Goal: Navigation & Orientation: Locate item on page

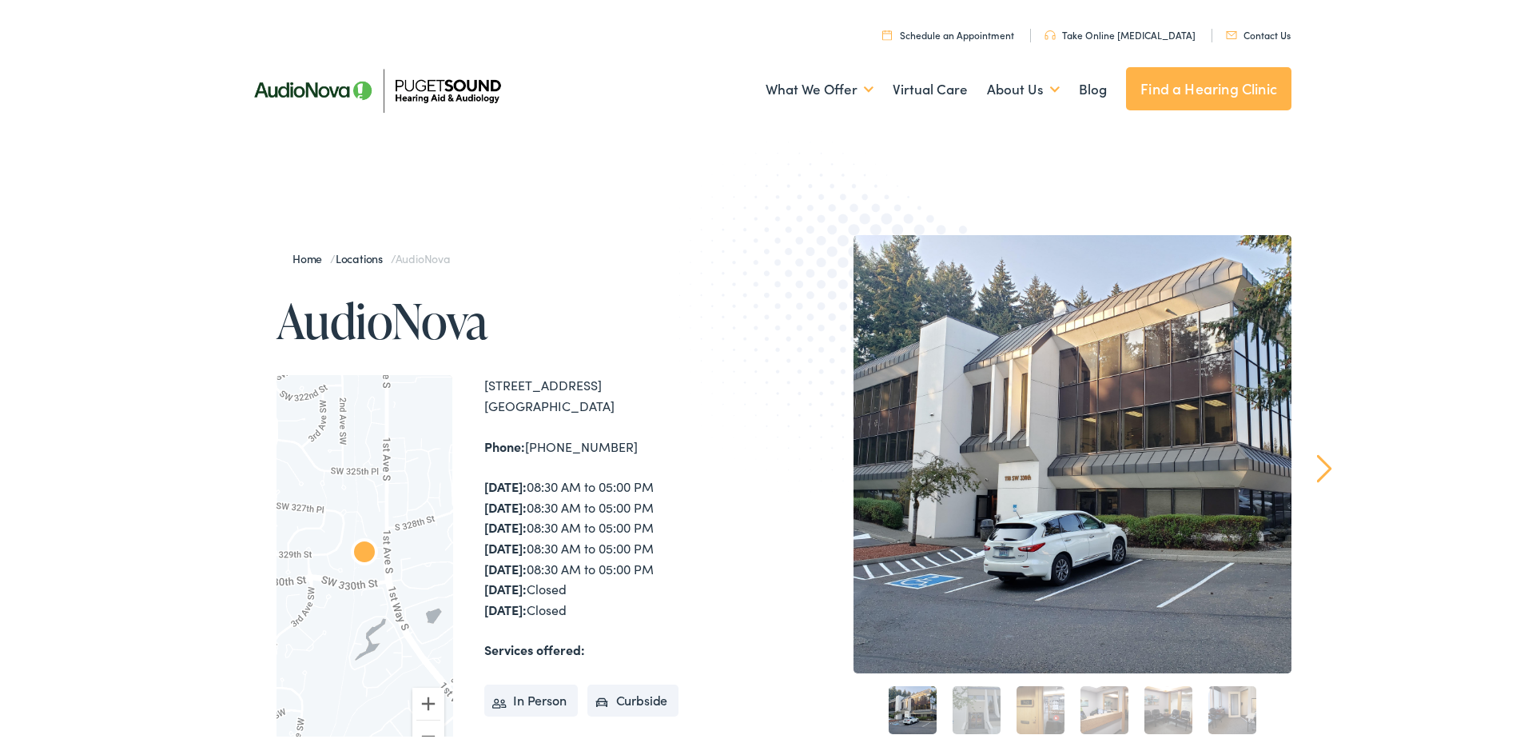
click at [1322, 469] on link "Next" at bounding box center [1324, 465] width 15 height 29
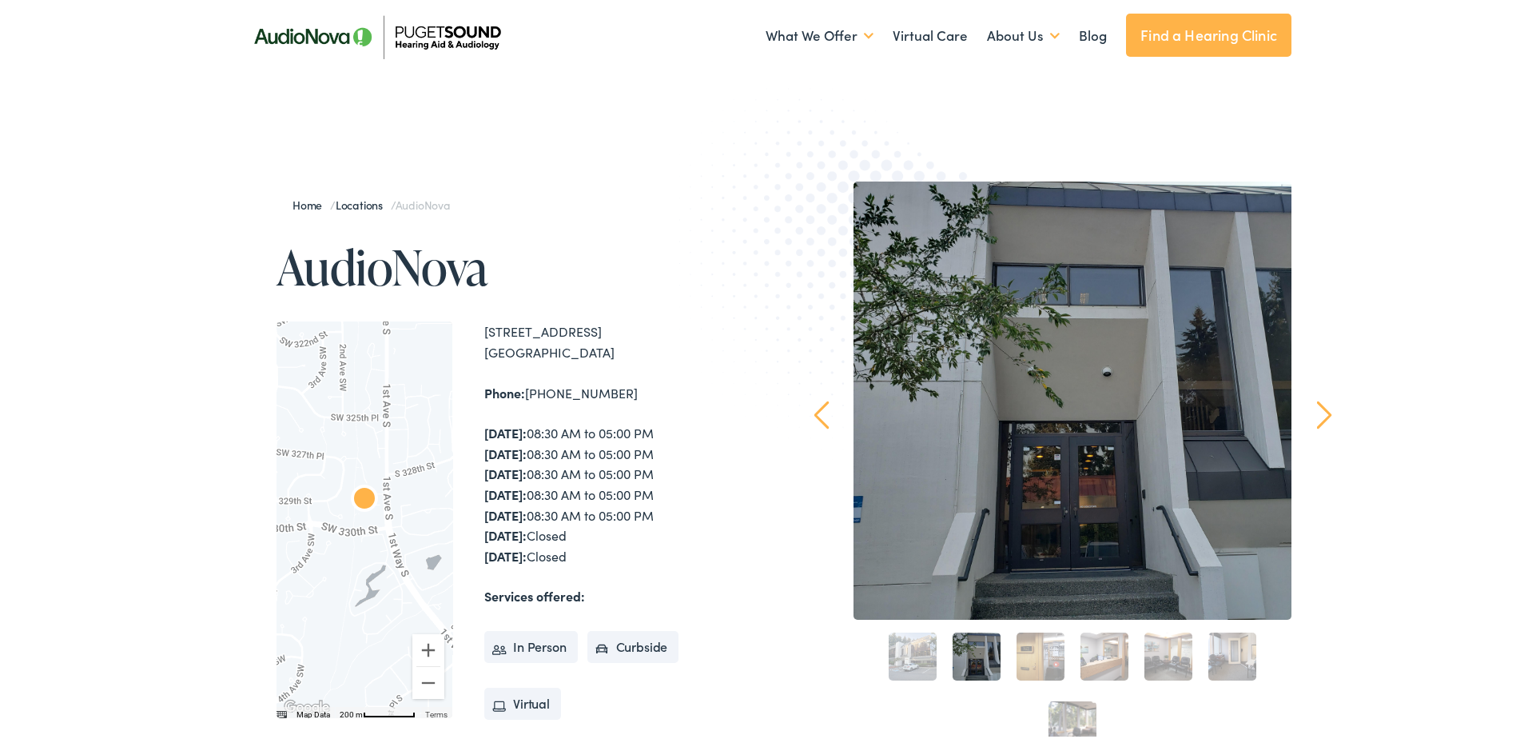
scroll to position [80, 0]
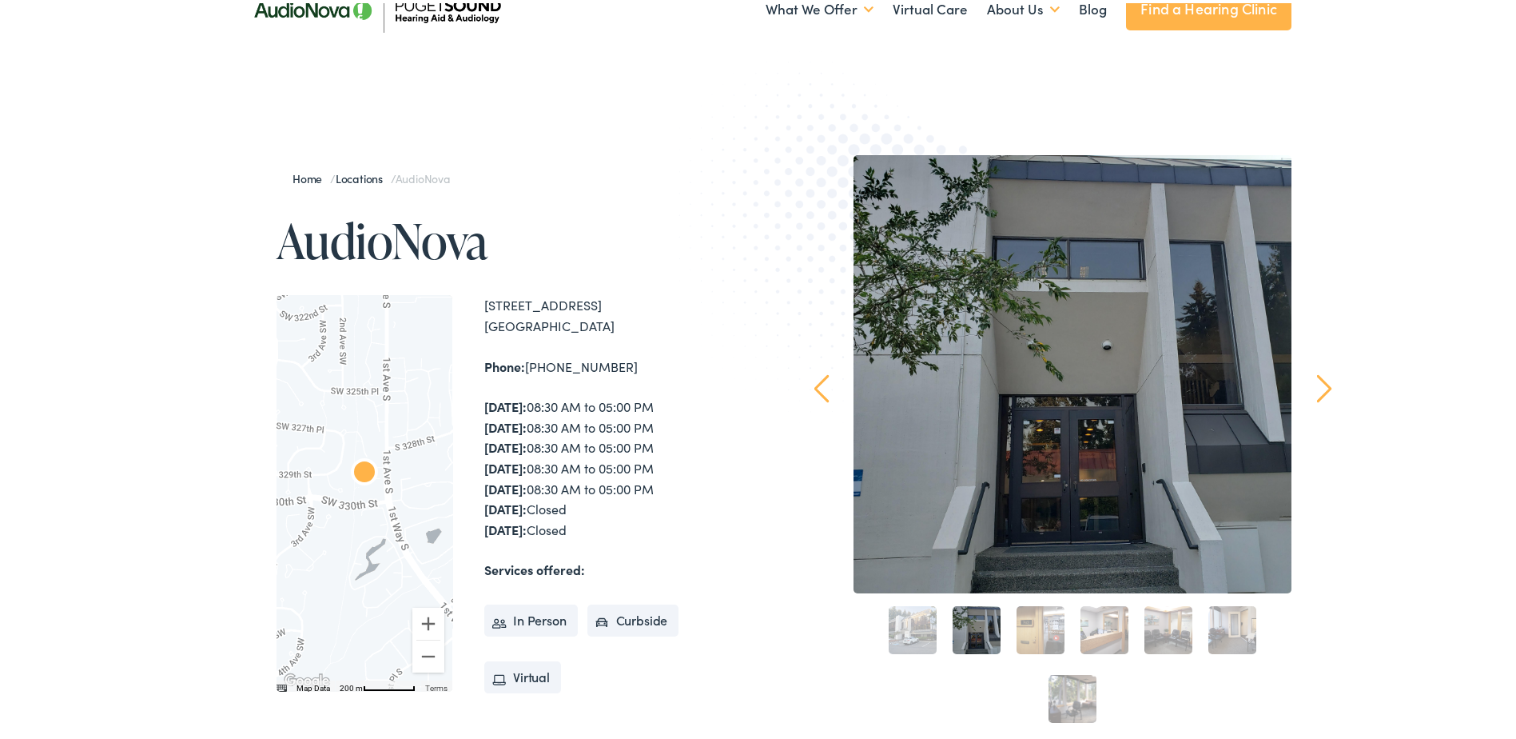
click at [1317, 396] on link "Next" at bounding box center [1324, 385] width 15 height 29
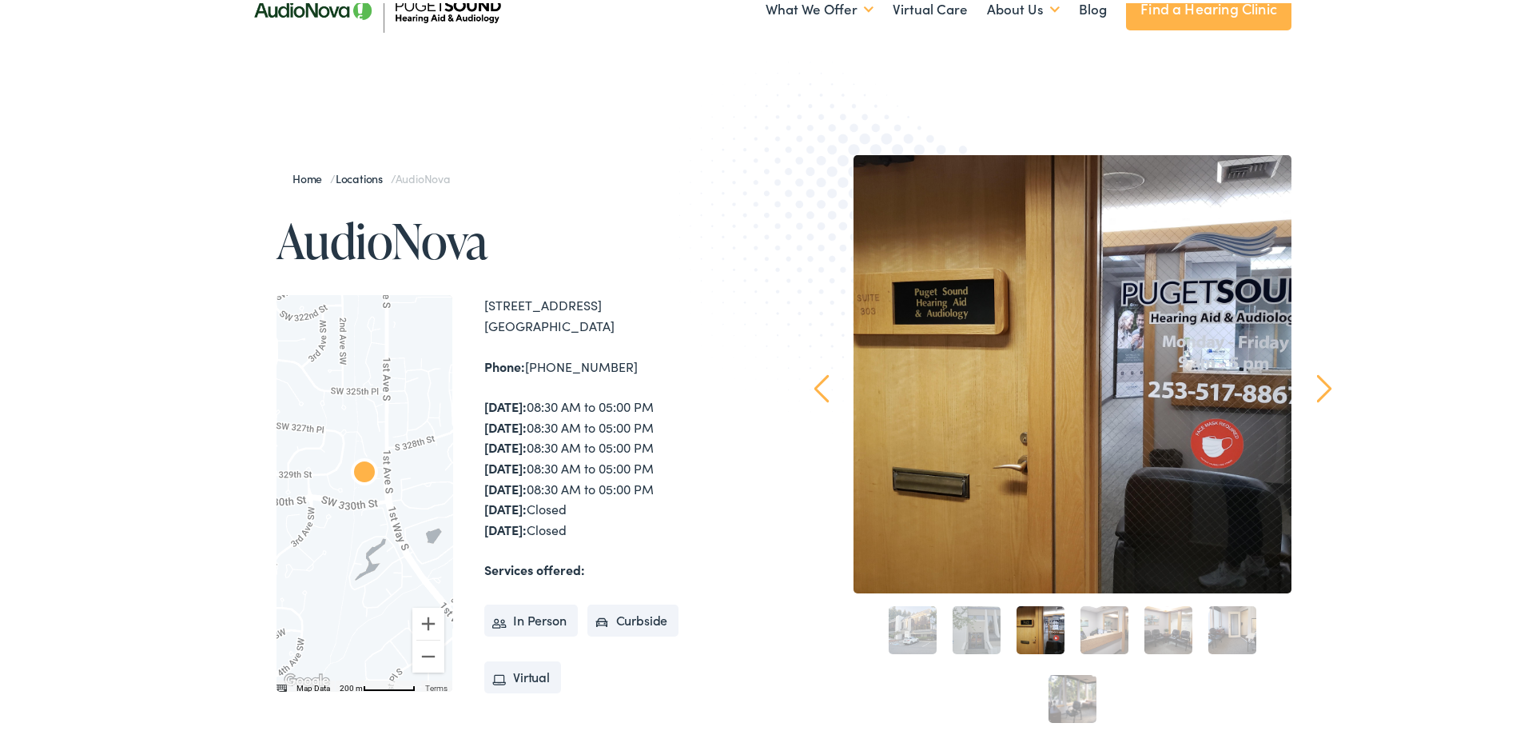
click at [1320, 392] on link "Next" at bounding box center [1324, 385] width 15 height 29
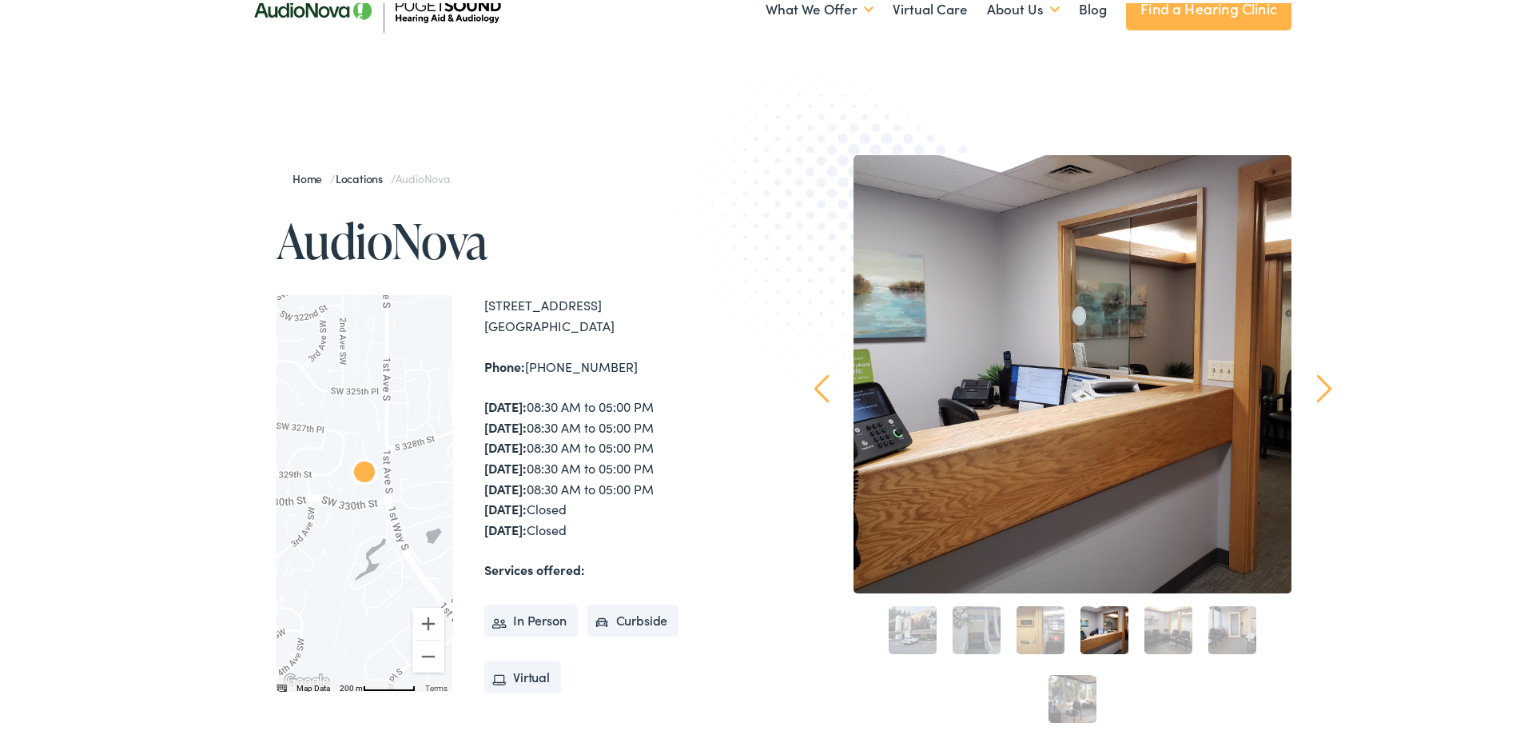
click at [1323, 392] on link "Next" at bounding box center [1324, 385] width 15 height 29
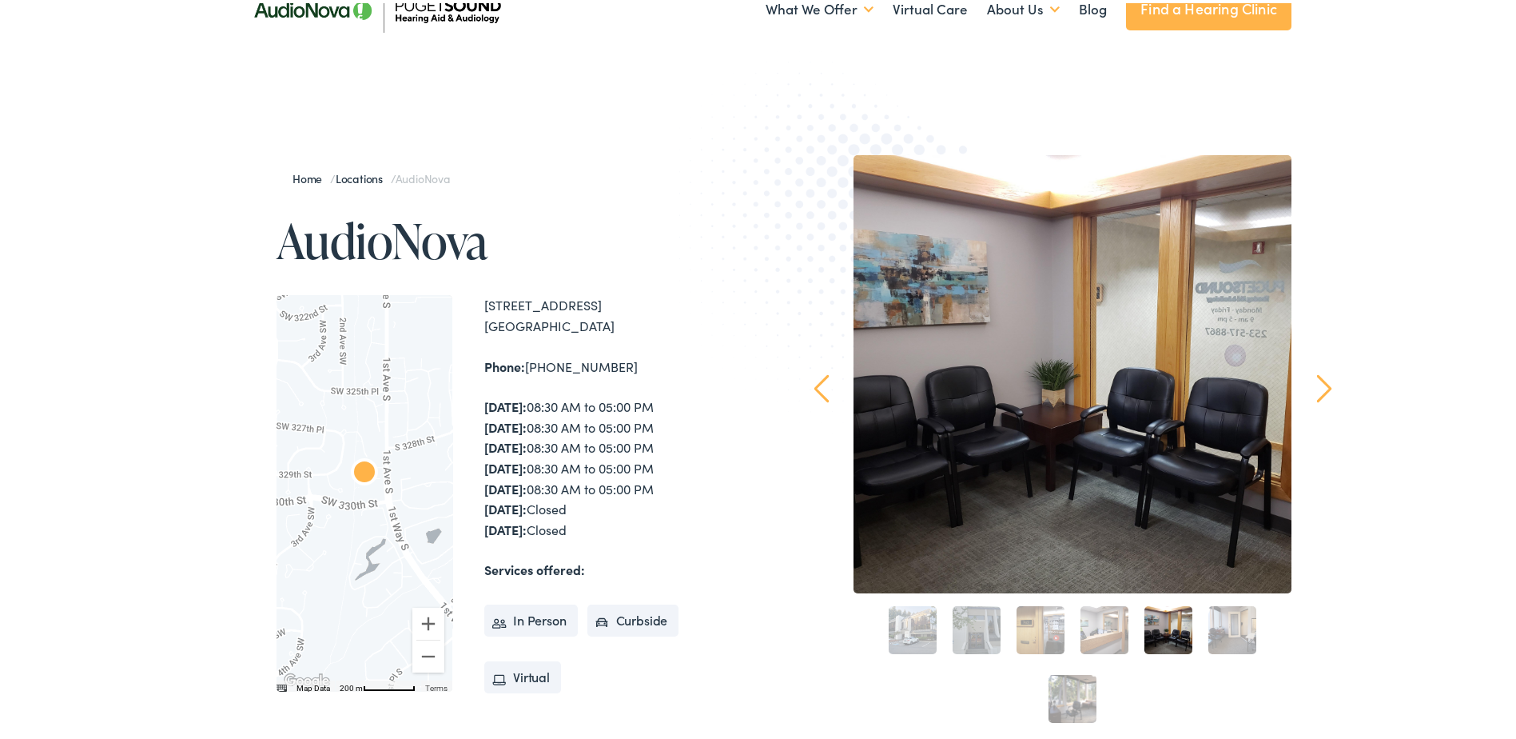
click at [1323, 392] on link "Next" at bounding box center [1324, 385] width 15 height 29
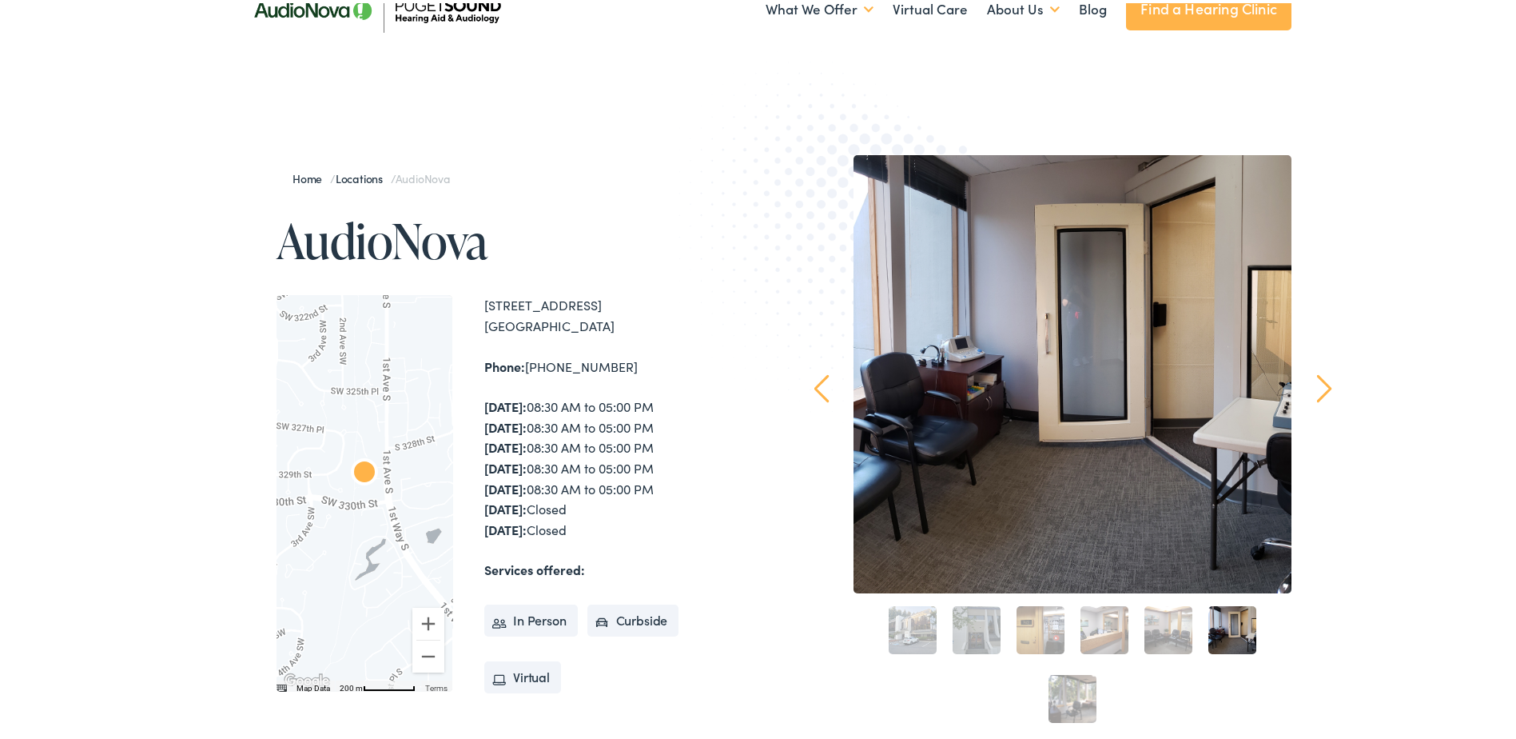
click at [1325, 387] on link "Next" at bounding box center [1324, 385] width 15 height 29
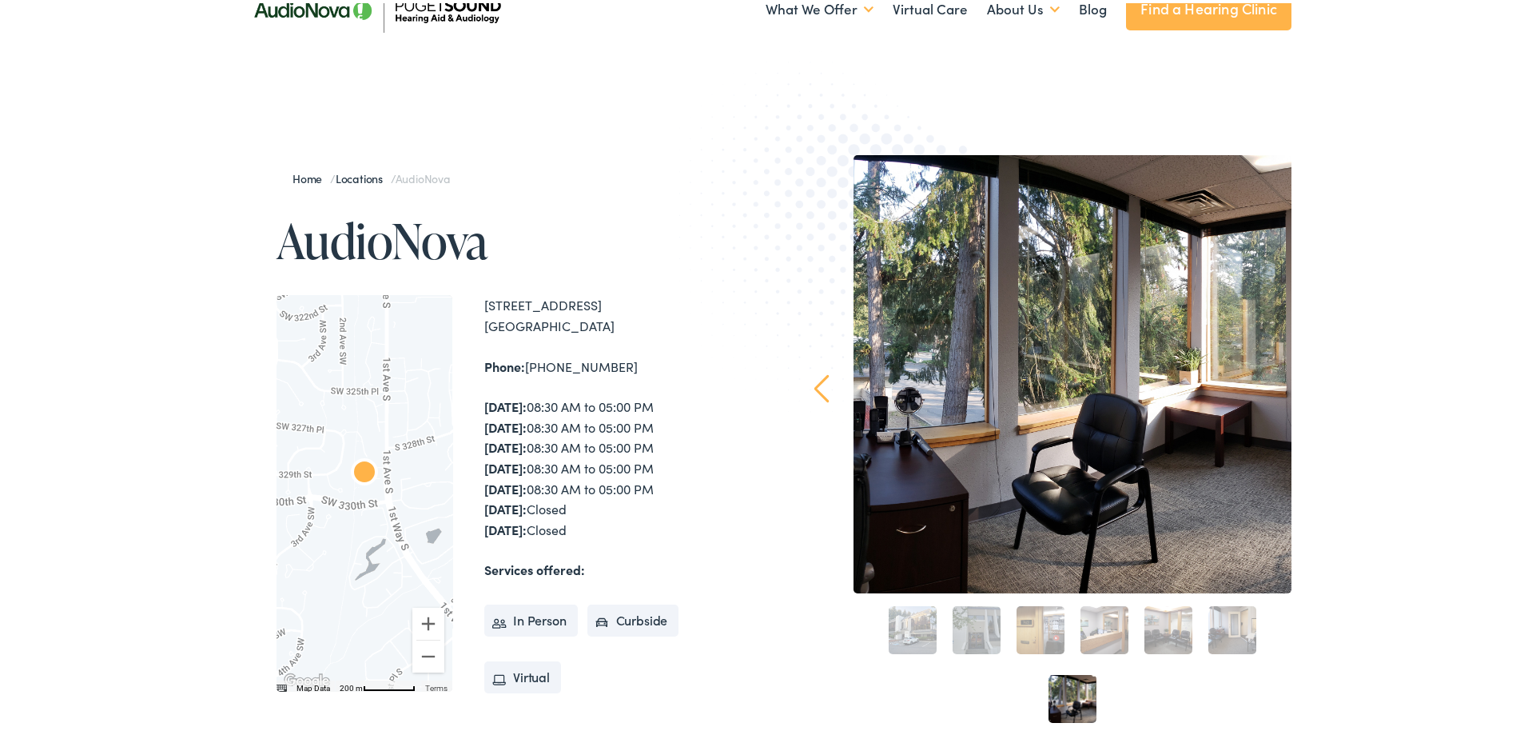
click at [815, 383] on link "Prev" at bounding box center [821, 385] width 15 height 29
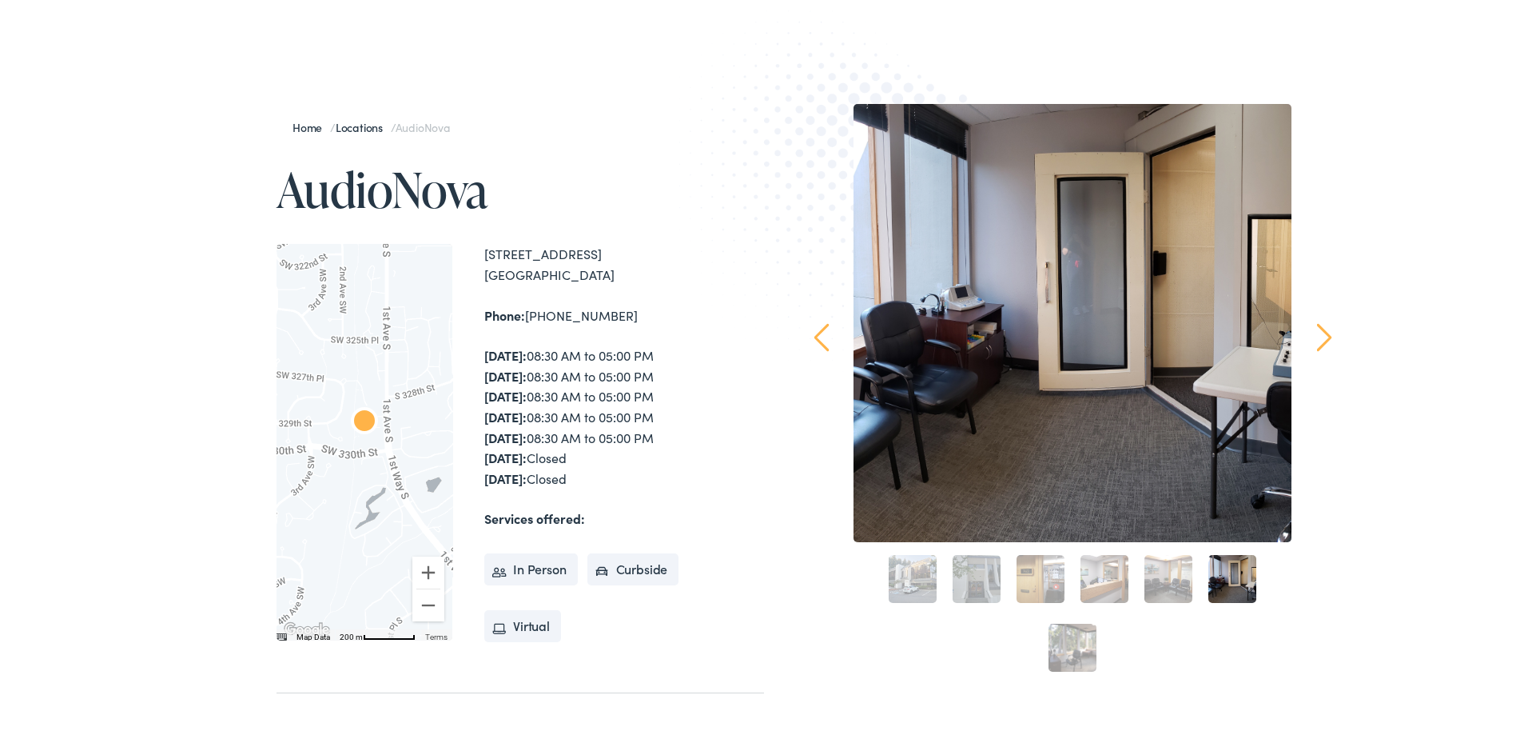
scroll to position [0, 0]
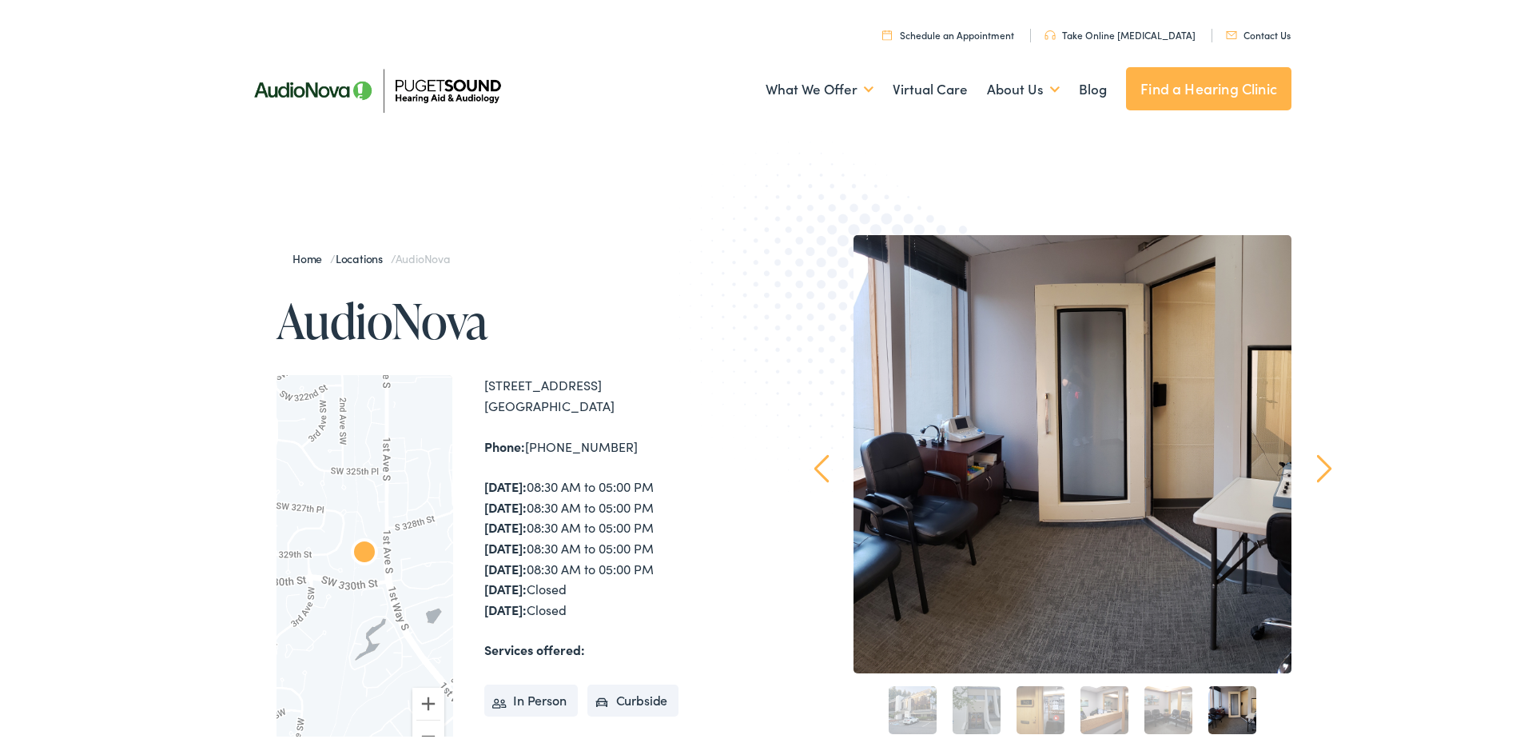
click at [822, 476] on link "Prev" at bounding box center [821, 465] width 15 height 29
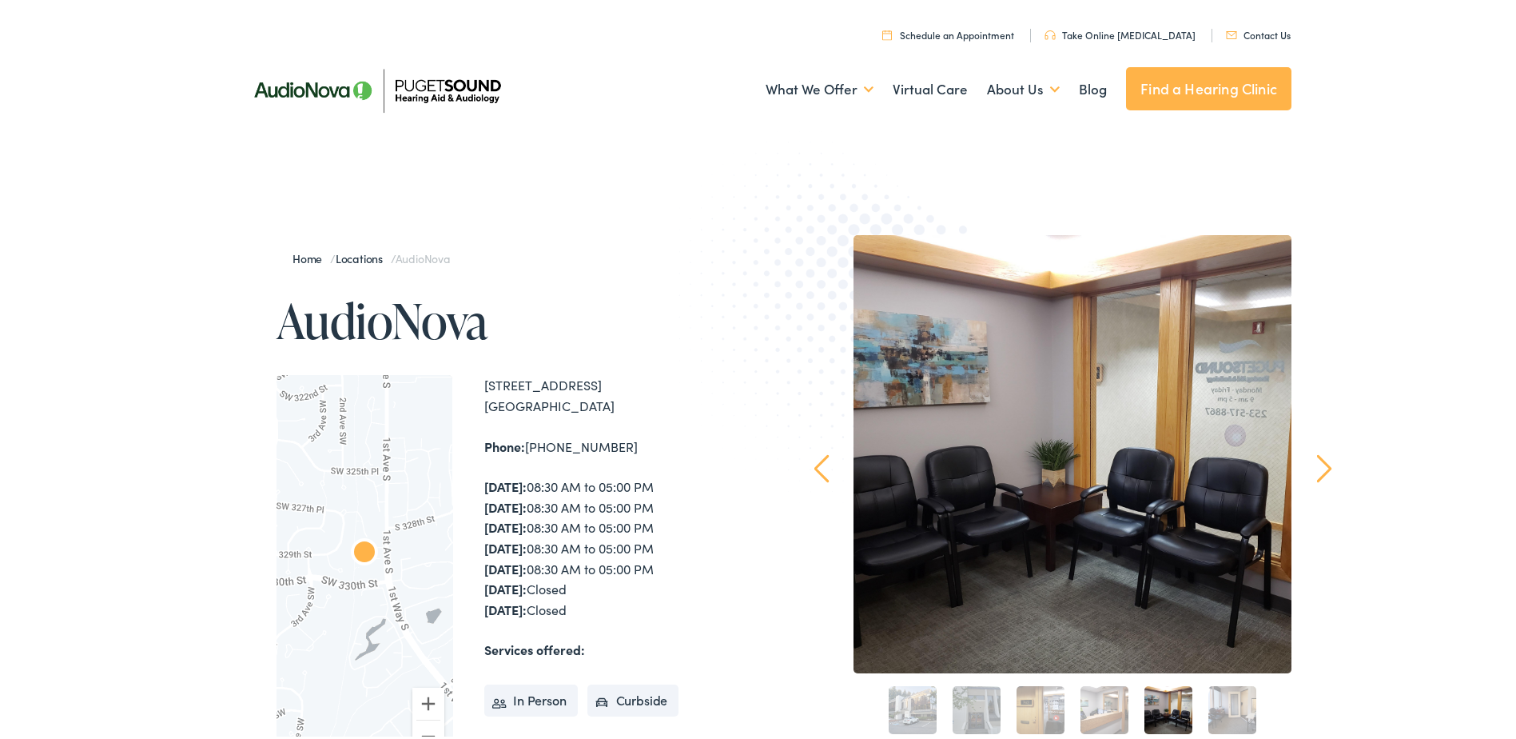
click at [822, 476] on link "Prev" at bounding box center [821, 465] width 15 height 29
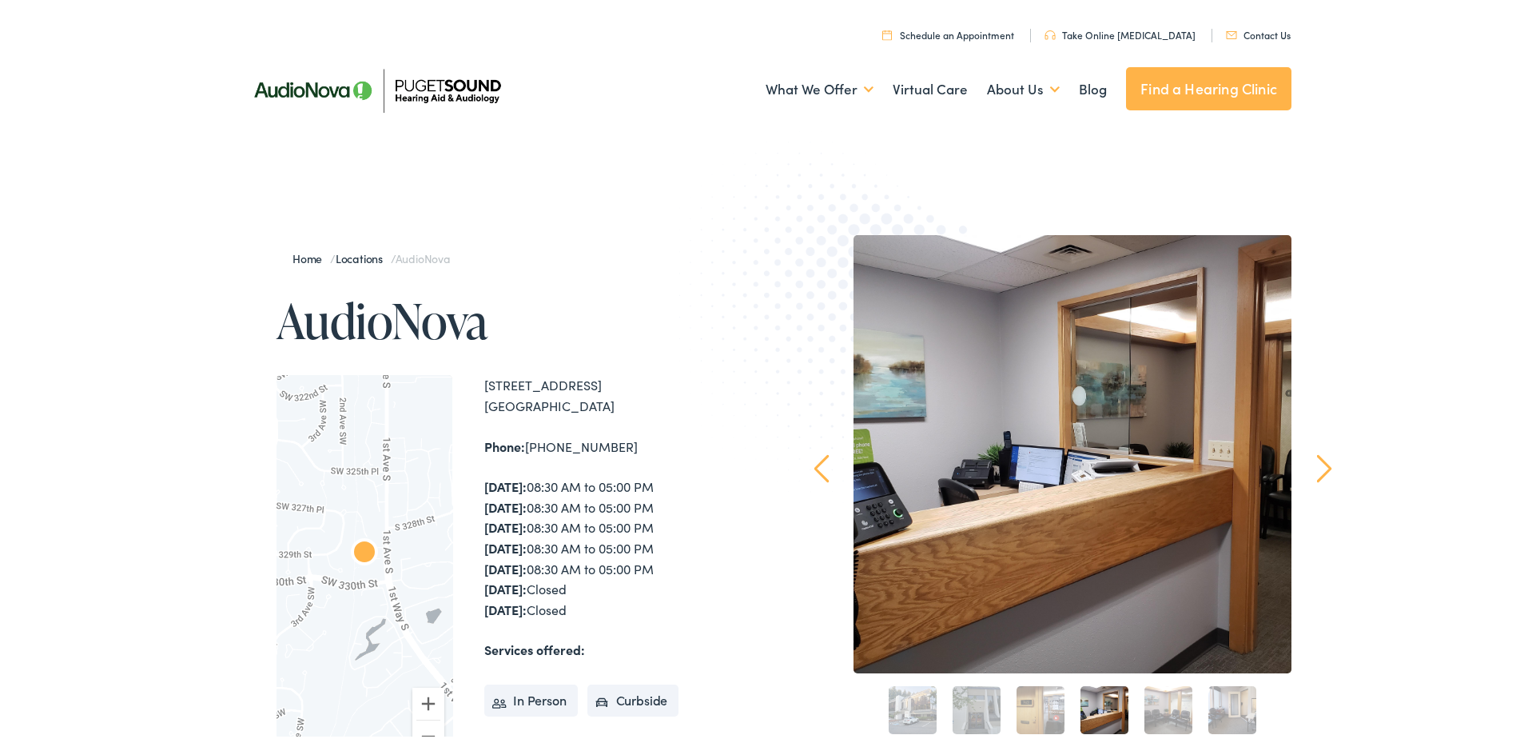
click at [822, 476] on link "Prev" at bounding box center [821, 465] width 15 height 29
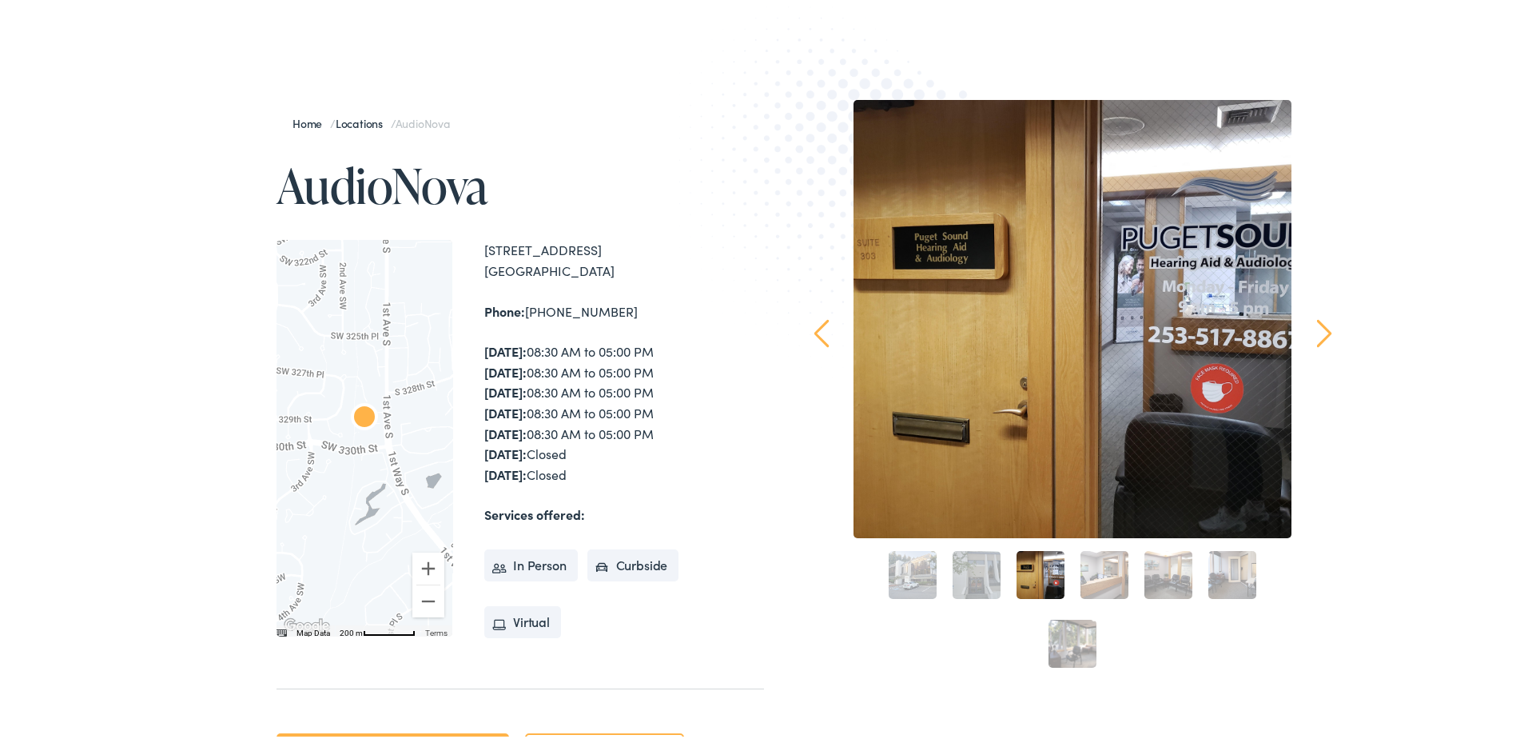
scroll to position [160, 0]
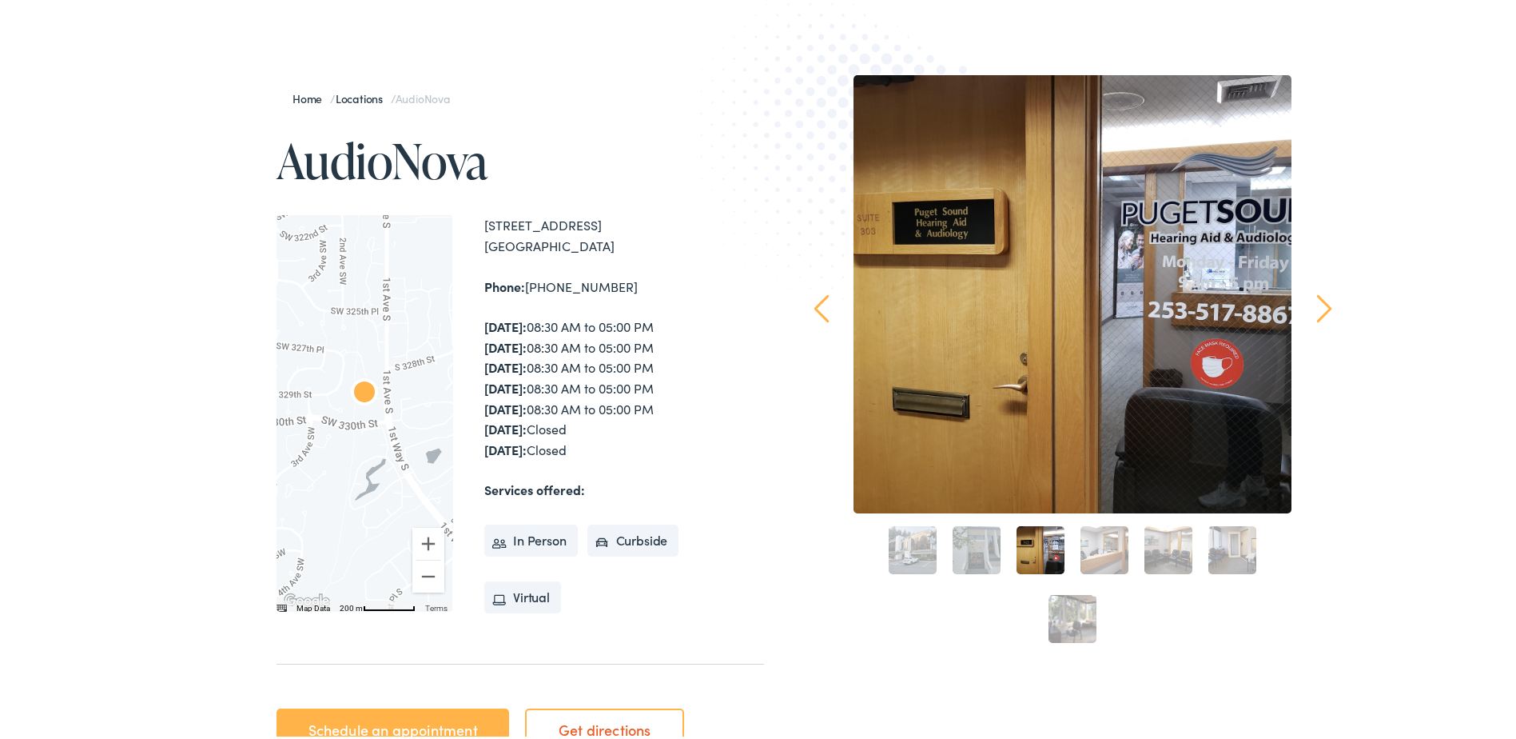
click at [817, 315] on link "Prev" at bounding box center [821, 305] width 15 height 29
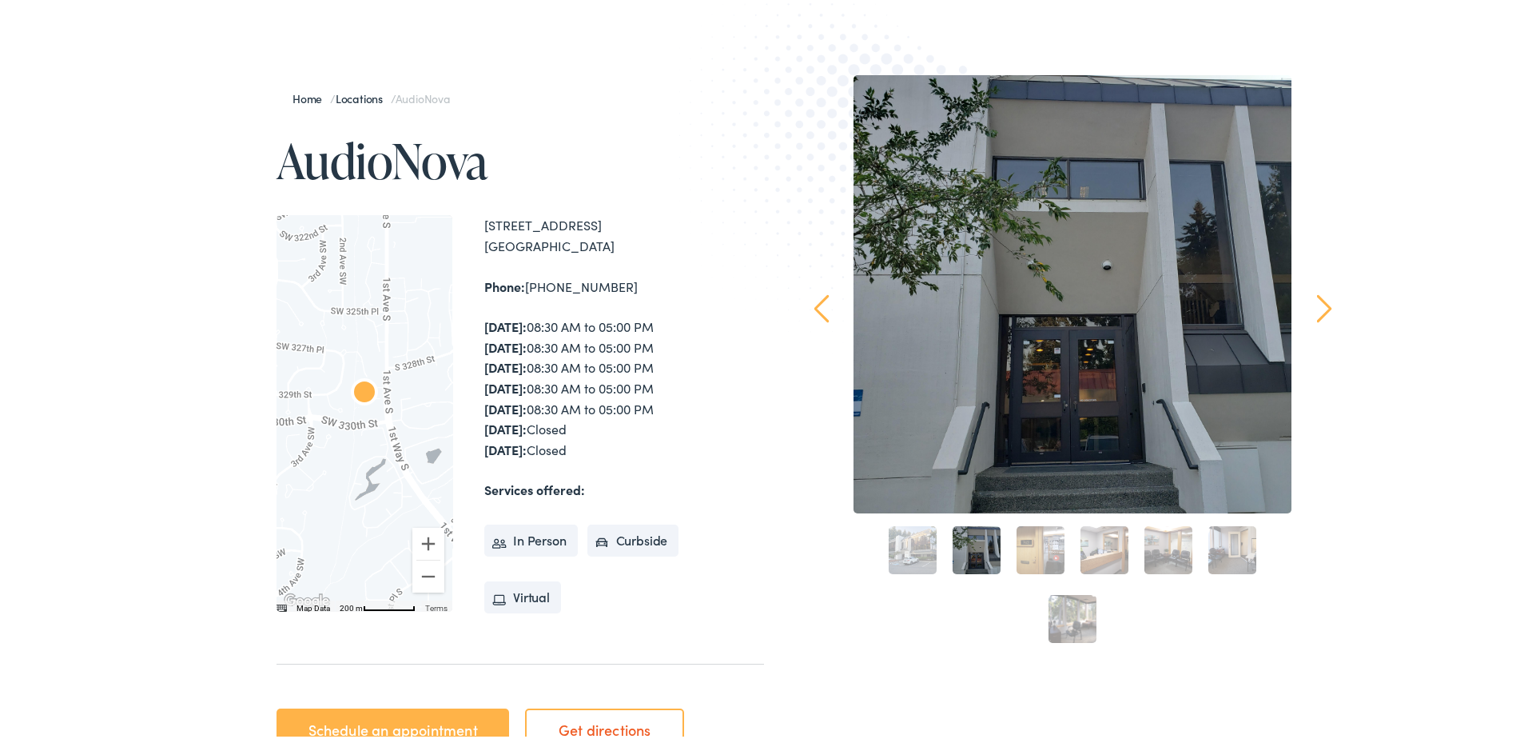
click at [817, 315] on link "Prev" at bounding box center [821, 305] width 15 height 29
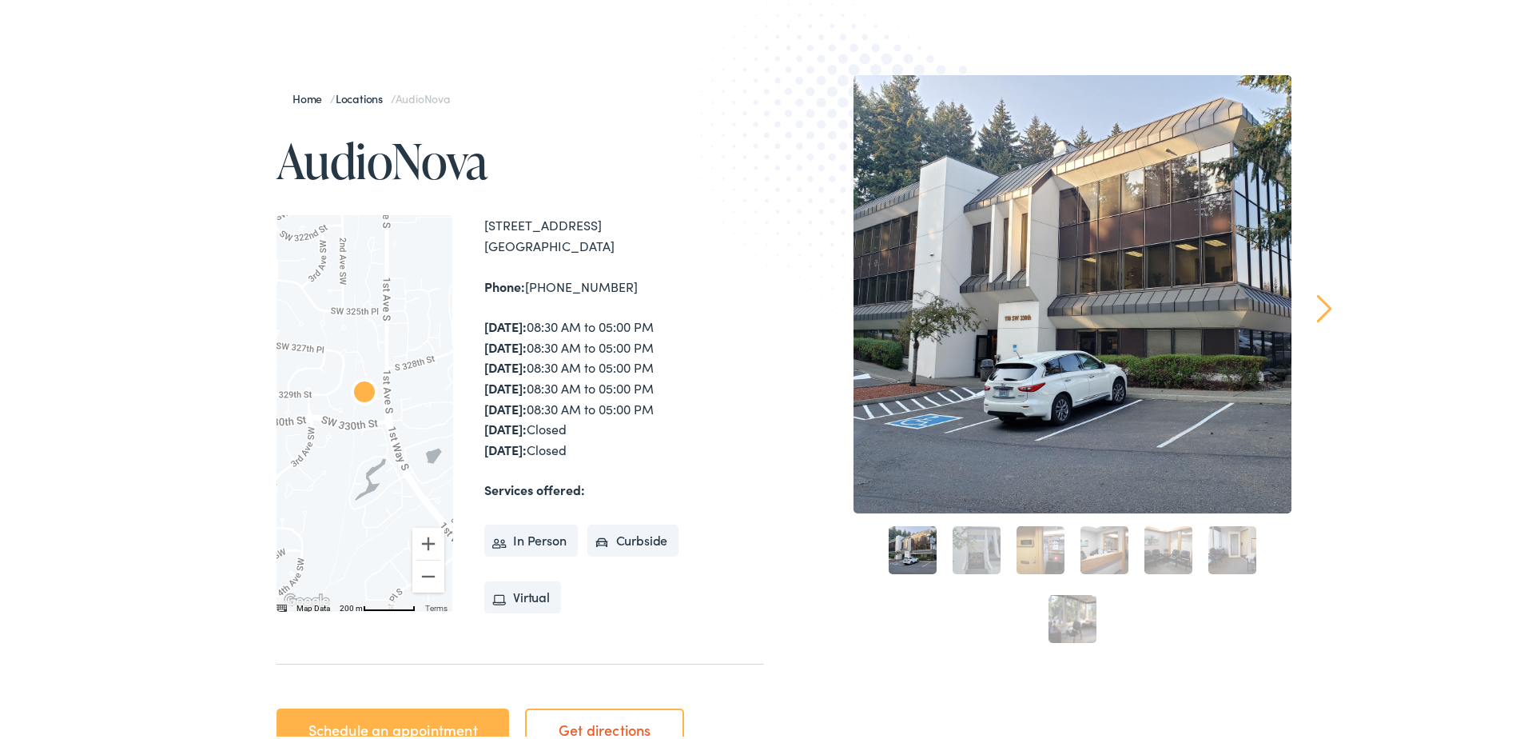
drag, startPoint x: 599, startPoint y: 221, endPoint x: 477, endPoint y: 229, distance: 122.6
click at [477, 229] on div "← Move left → Move right ↑ Move up ↓ Move down + Zoom in - Zoom out Home Jump l…" at bounding box center [521, 410] width 488 height 396
copy div "[STREET_ADDRESS]"
drag, startPoint x: 766, startPoint y: 219, endPoint x: 695, endPoint y: 153, distance: 96.7
click at [707, 143] on img at bounding box center [854, 159] width 350 height 383
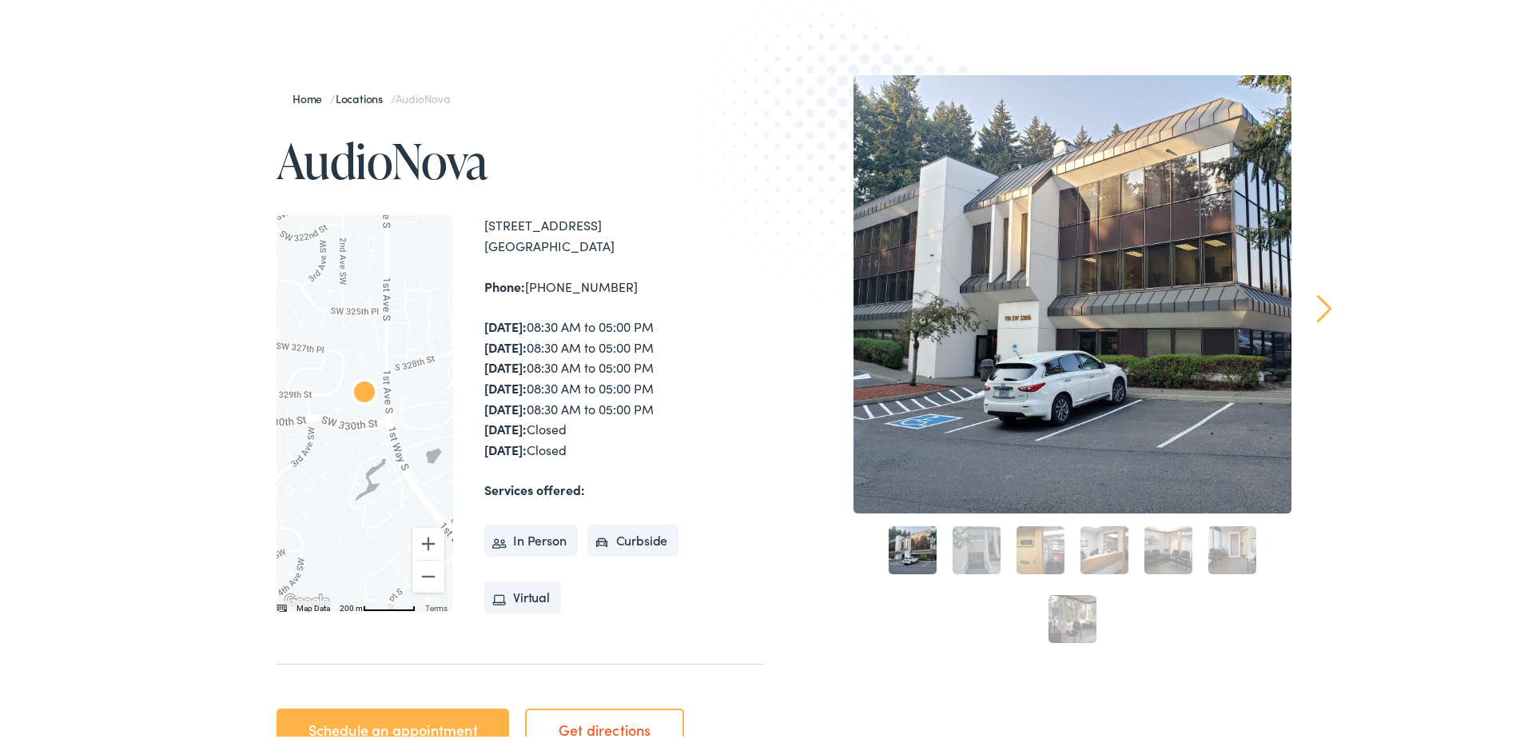
click at [1444, 526] on div "Home / Locations / AudioNova AudioNova ← Move left → Move right ↑ Move up ↓ Mov…" at bounding box center [764, 417] width 1528 height 850
click at [65, 504] on div "Home / Locations / AudioNova AudioNova ← Move left → Move right ↑ Move up ↓ Mov…" at bounding box center [764, 417] width 1528 height 850
click at [978, 564] on link "2" at bounding box center [977, 547] width 48 height 48
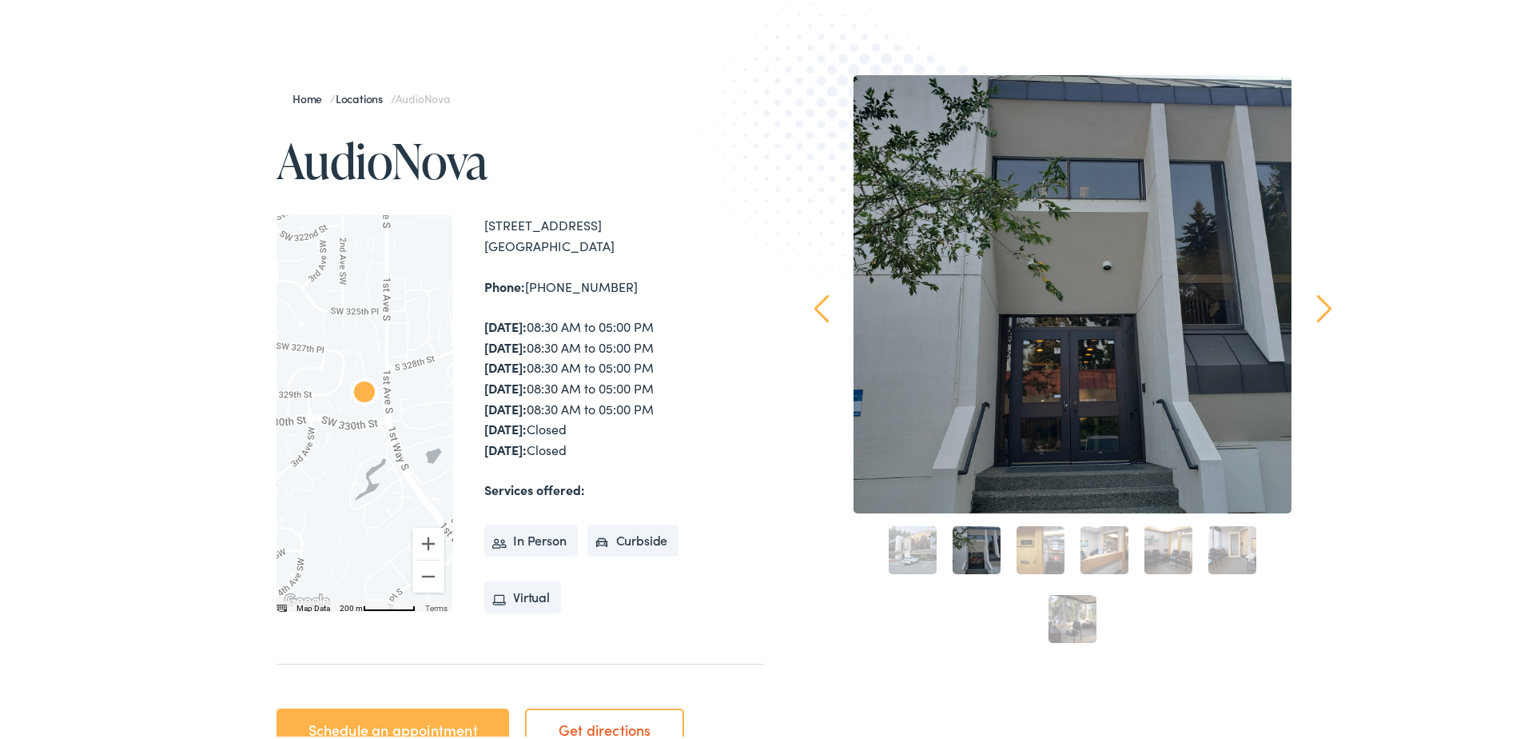
click at [1029, 556] on link "3" at bounding box center [1041, 547] width 48 height 48
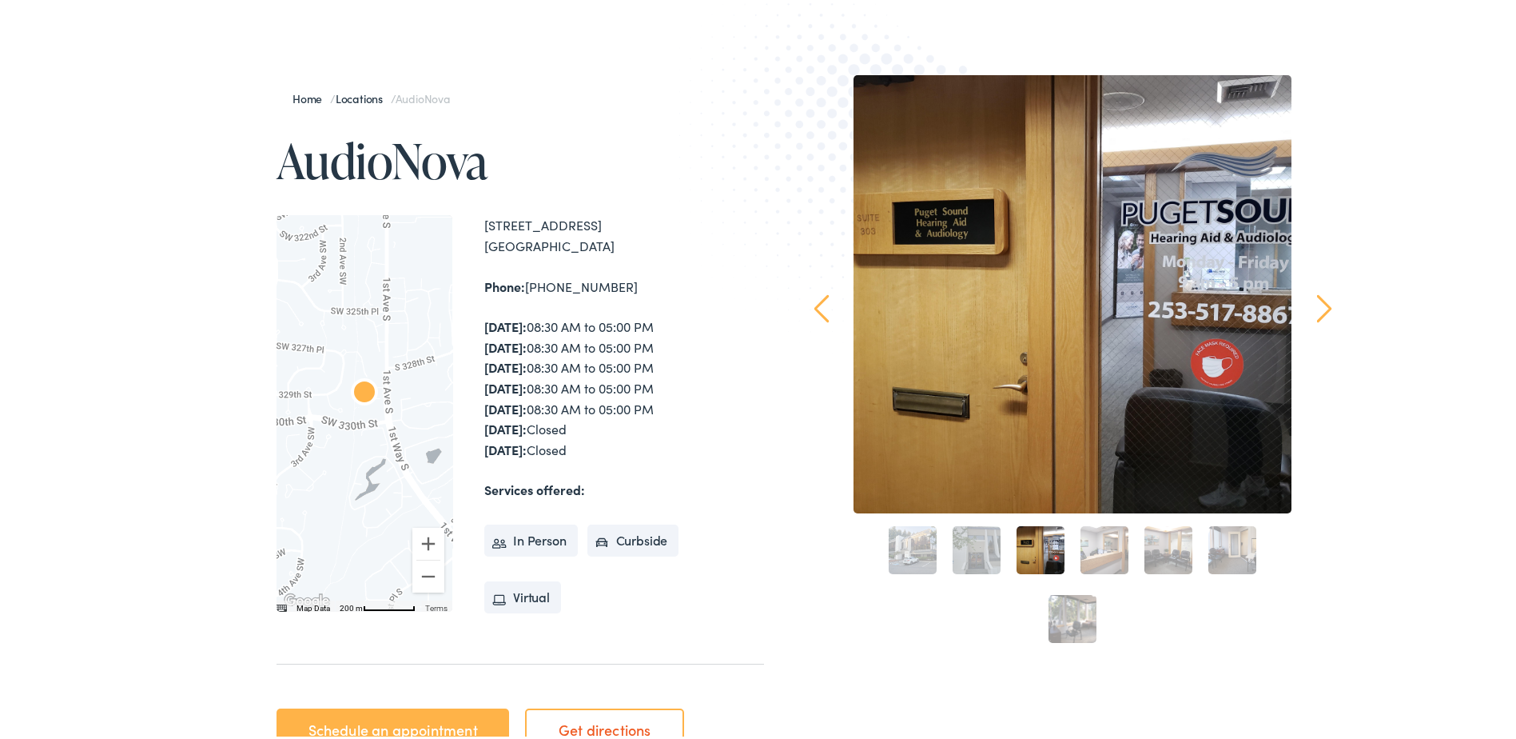
click at [1094, 548] on link "4" at bounding box center [1105, 547] width 48 height 48
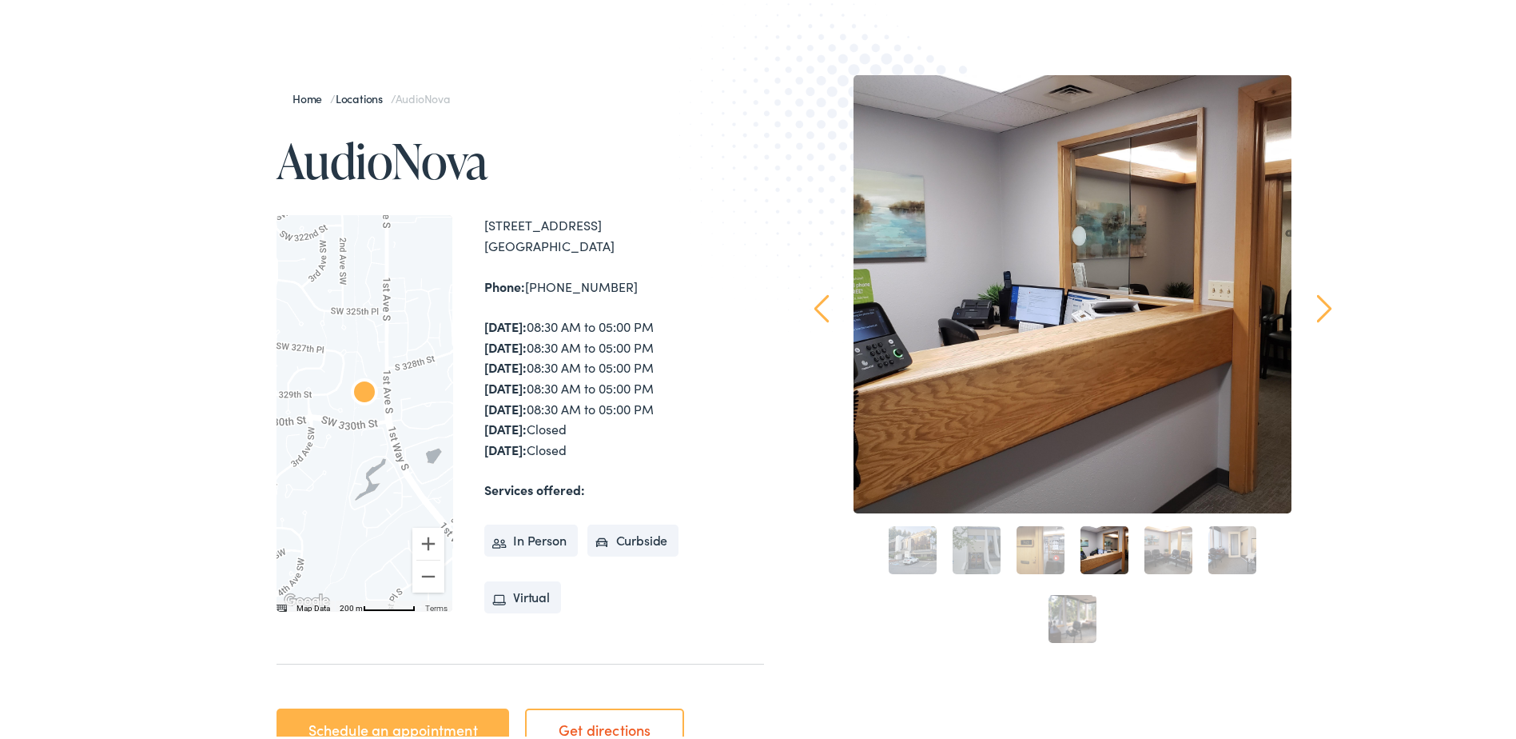
click at [1156, 546] on link "5" at bounding box center [1169, 547] width 48 height 48
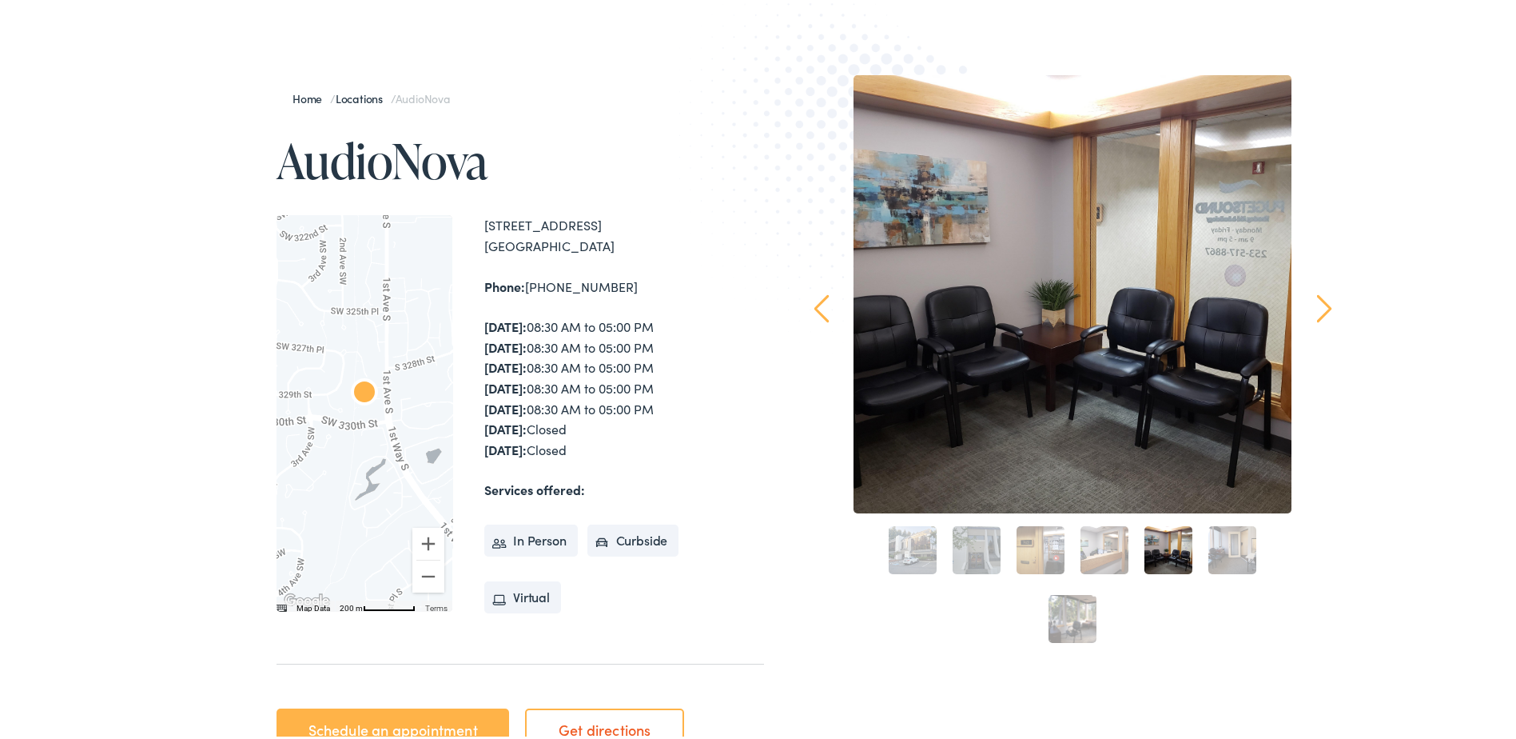
click at [1225, 548] on link "6" at bounding box center [1233, 547] width 48 height 48
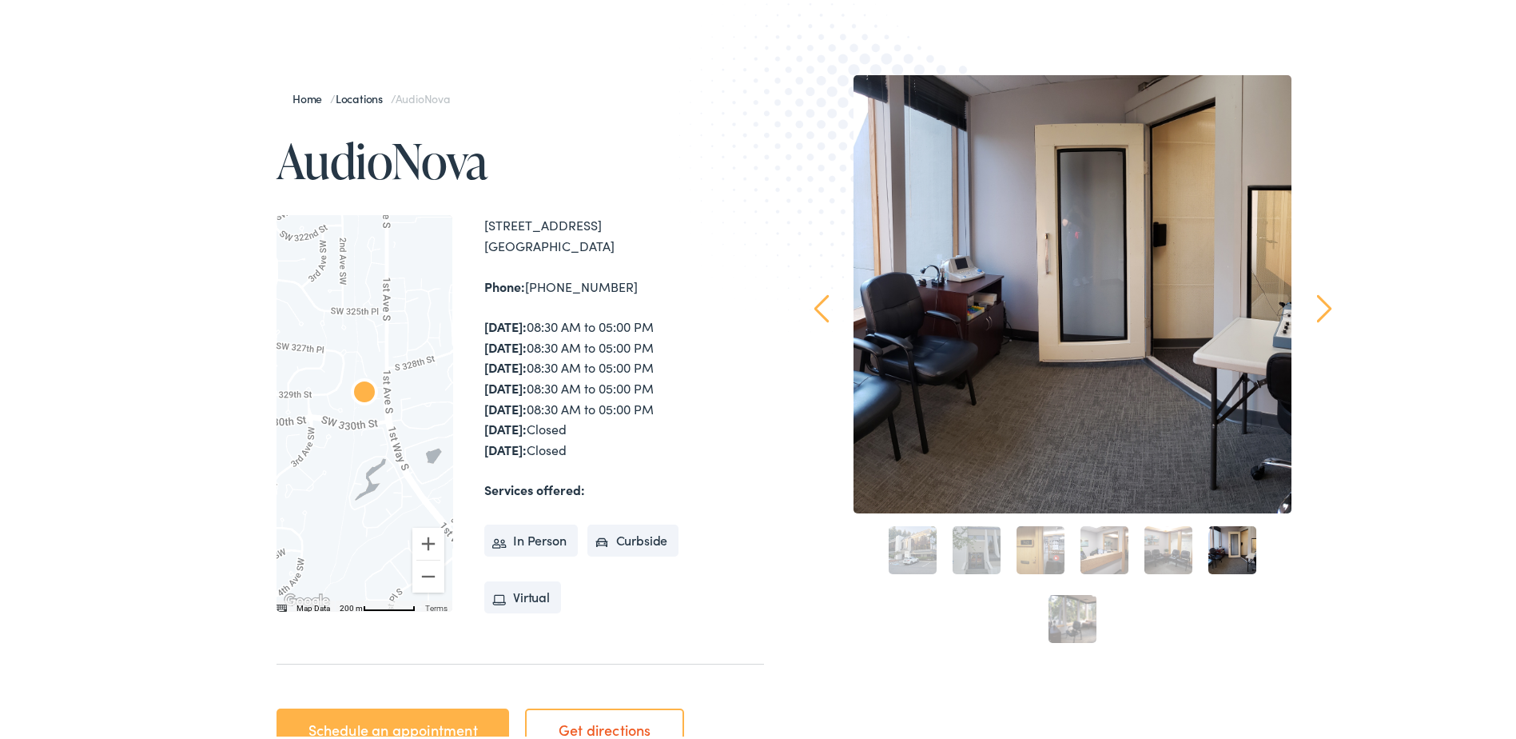
click at [1071, 622] on link "7" at bounding box center [1073, 615] width 48 height 48
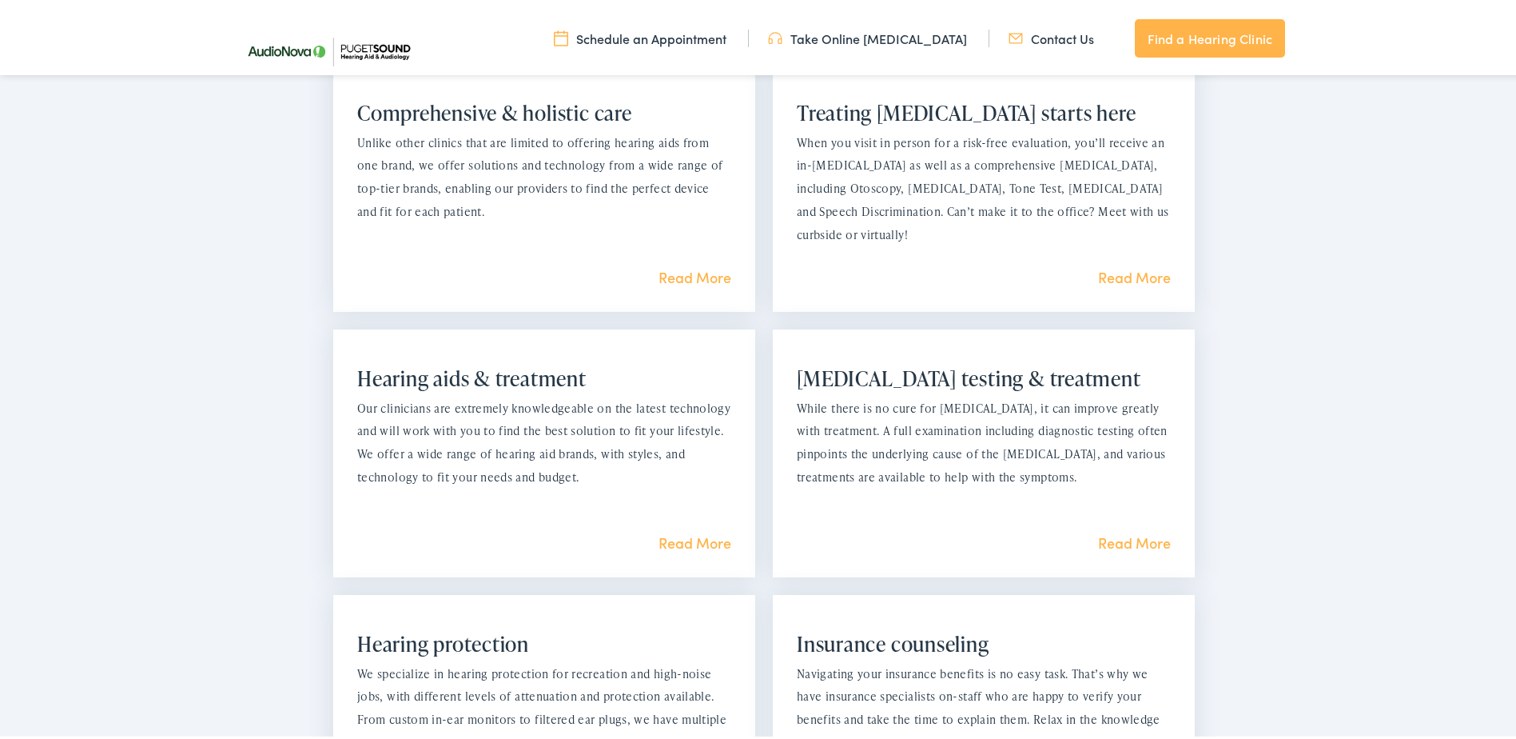
scroll to position [1279, 0]
